Goal: Answer question/provide support

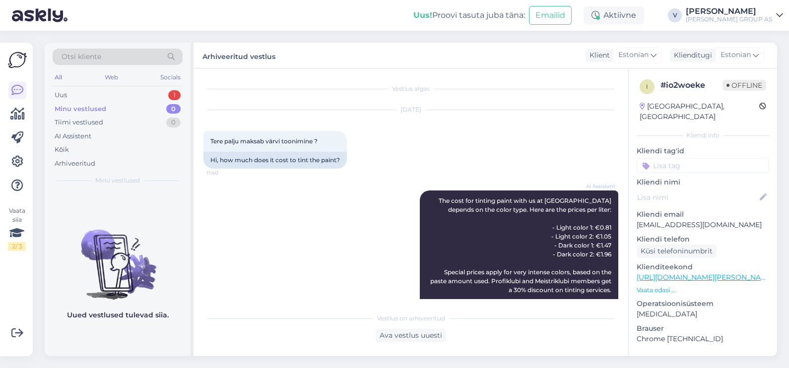
scroll to position [718, 0]
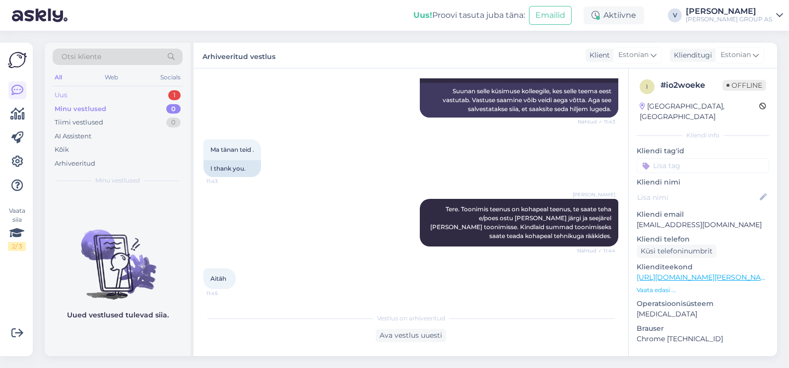
click at [75, 93] on div "Uus 1" at bounding box center [118, 95] width 130 height 14
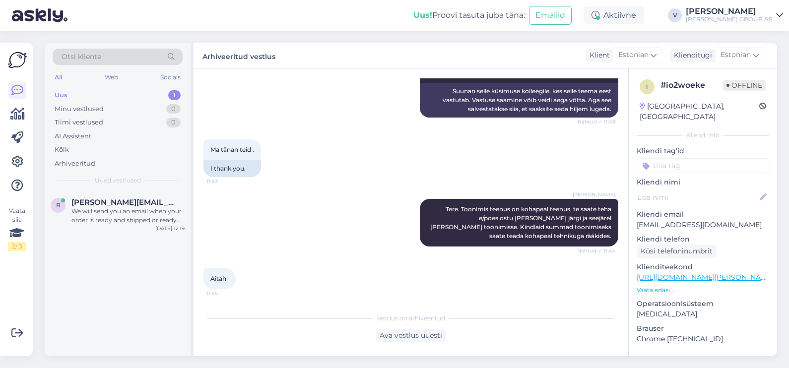
click at [118, 189] on div "Otsi kliente All Web Socials Uus 1 Minu vestlused 0 Tiimi vestlused 0 AI Assist…" at bounding box center [118, 117] width 146 height 148
click at [122, 207] on div "We will send you an email when your order is ready and shipped or ready for pic…" at bounding box center [127, 216] width 113 height 18
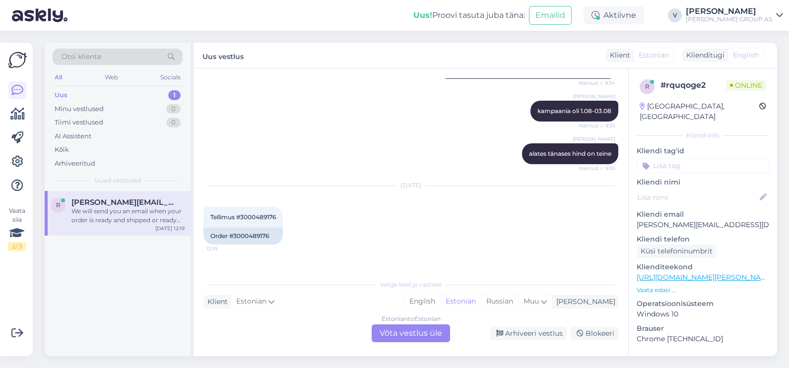
scroll to position [754, 0]
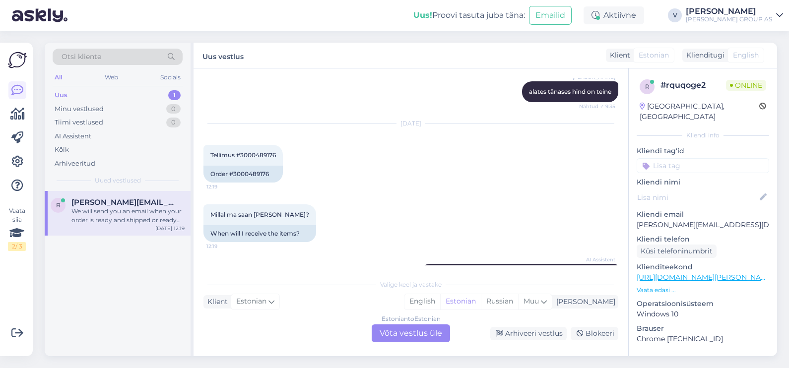
click at [408, 330] on div "Estonian to Estonian Võta vestlus üle" at bounding box center [411, 333] width 78 height 18
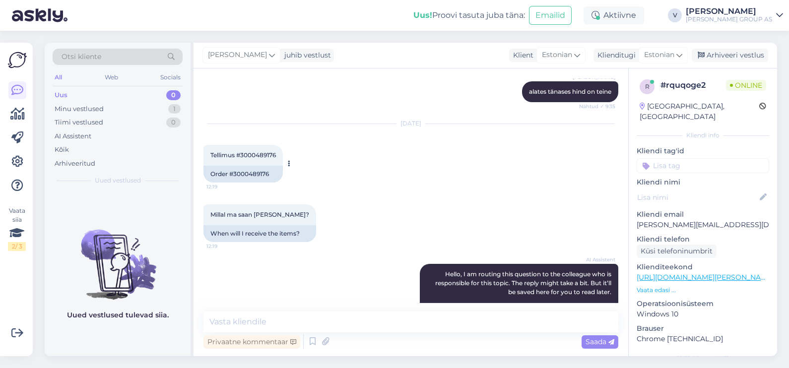
click at [259, 152] on span "Tellimus #3000489176" at bounding box center [242, 154] width 65 height 7
copy span "3000489176"
click at [279, 326] on textarea at bounding box center [410, 321] width 415 height 21
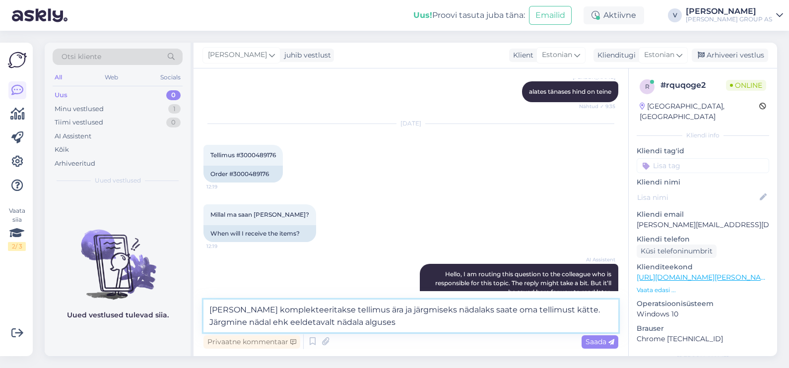
type textarea "[PERSON_NAME] komplekteeritakse tellimus ära ja järgmiseks nädalaks saate oma t…"
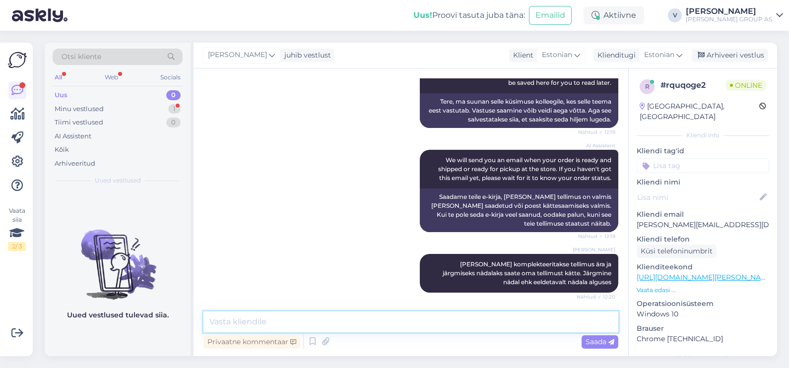
scroll to position [1015, 0]
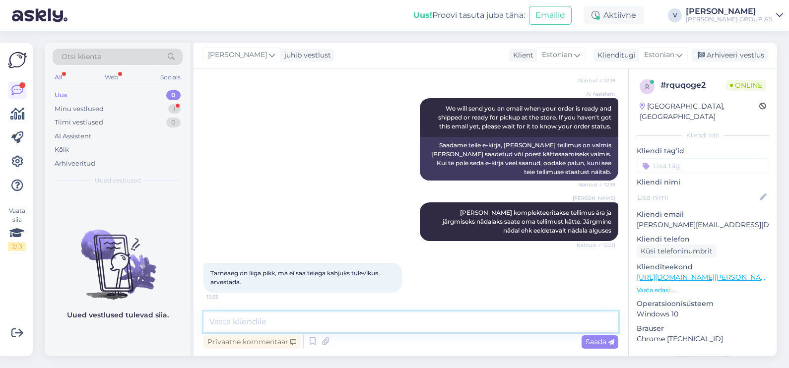
click at [422, 329] on textarea at bounding box center [410, 321] width 415 height 21
type textarea "[PERSON_NAME] lost tellitatava toodega tarne on kuni 14p."
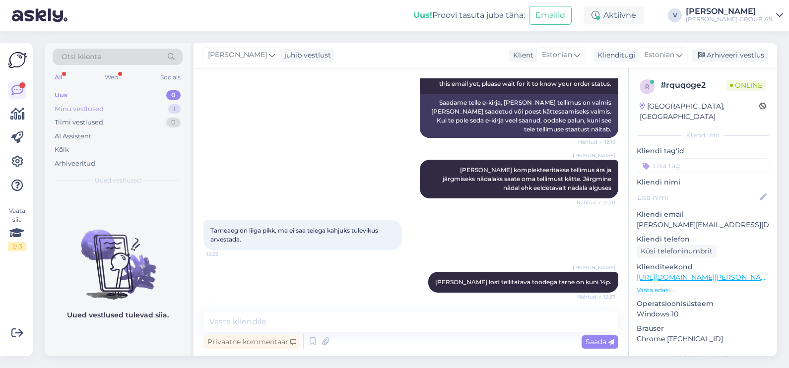
click at [102, 114] on div "Uus 0 Minu vestlused 1 Tiimi vestlused 0 AI Assistent Kõik Arhiveeritud" at bounding box center [118, 129] width 130 height 82
click at [102, 108] on div "Minu vestlused" at bounding box center [79, 109] width 49 height 10
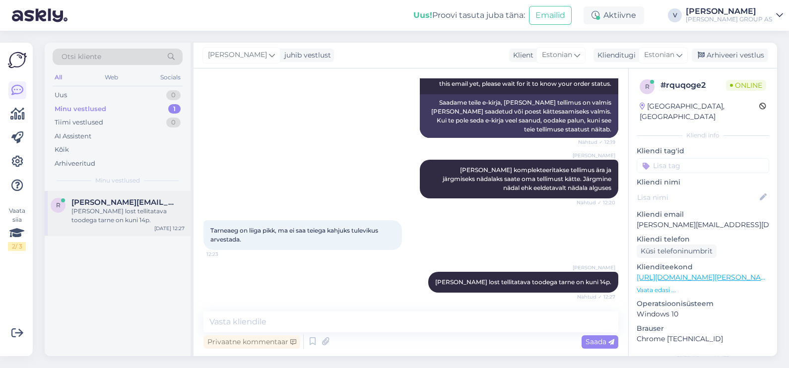
click at [97, 226] on div "r [PERSON_NAME][EMAIL_ADDRESS][DOMAIN_NAME] Hankija lost tellitatava toodega ta…" at bounding box center [118, 213] width 146 height 45
click at [754, 50] on div "Arhiveeri vestlus" at bounding box center [729, 55] width 76 height 13
